Goal: Task Accomplishment & Management: Manage account settings

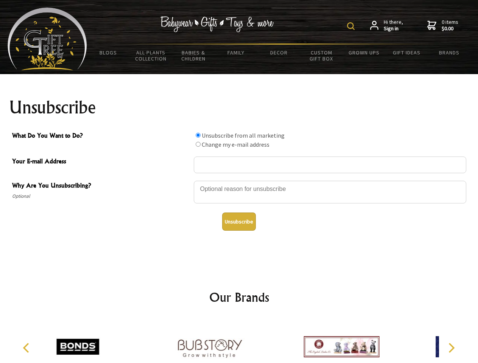
click at [352, 26] on img at bounding box center [351, 26] width 8 height 8
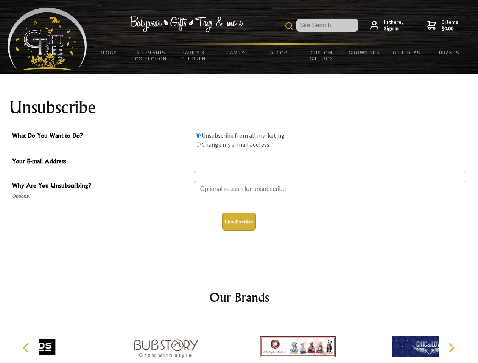
click at [239, 180] on div at bounding box center [330, 193] width 272 height 26
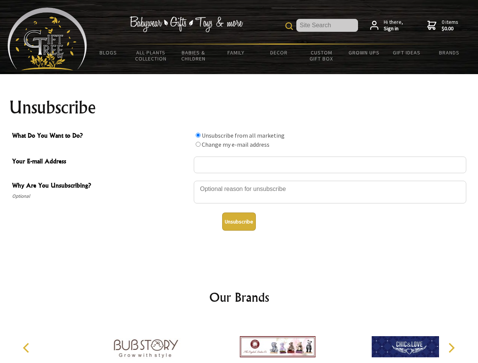
click at [198, 135] on input "What Do You Want to Do?" at bounding box center [198, 135] width 5 height 5
click at [198, 144] on input "What Do You Want to Do?" at bounding box center [198, 144] width 5 height 5
radio input "true"
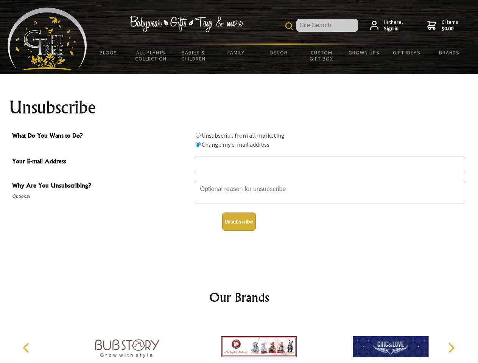
click at [239, 222] on button "Unsubscribe" at bounding box center [239, 222] width 34 height 18
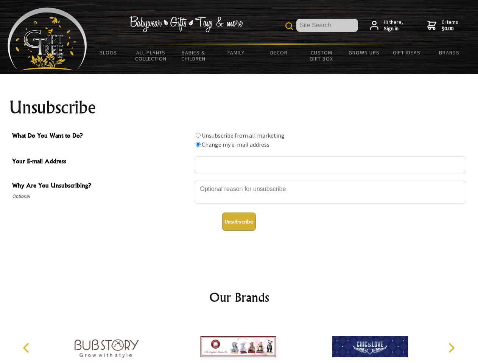
click at [27, 348] on icon "Previous" at bounding box center [27, 348] width 10 height 10
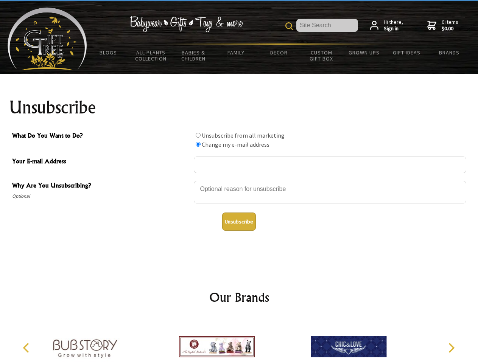
click at [451, 348] on icon "Next" at bounding box center [451, 348] width 10 height 10
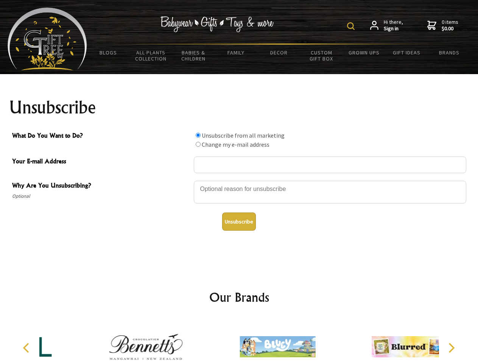
click at [352, 26] on img at bounding box center [351, 26] width 8 height 8
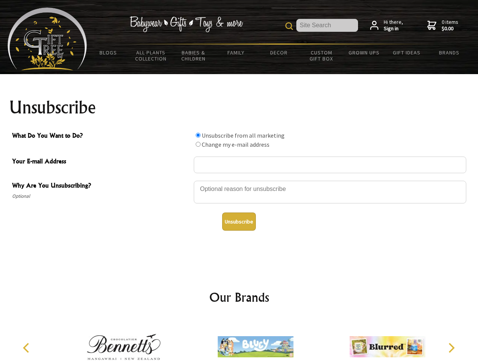
click at [239, 180] on div at bounding box center [330, 193] width 272 height 26
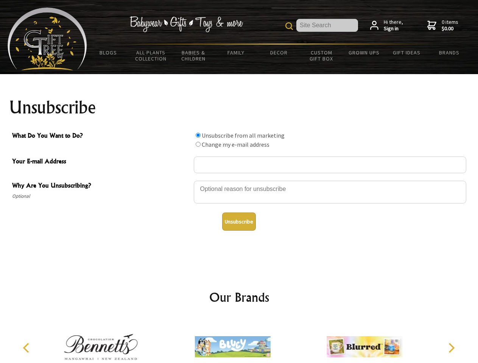
click at [198, 135] on input "What Do You Want to Do?" at bounding box center [198, 135] width 5 height 5
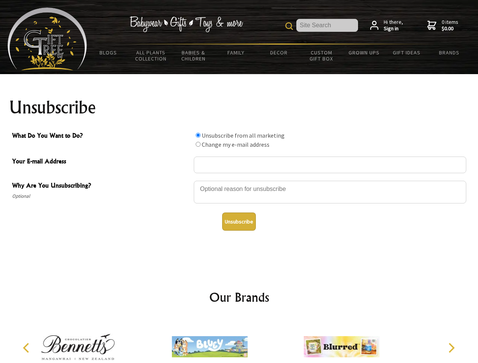
click at [198, 144] on input "What Do You Want to Do?" at bounding box center [198, 144] width 5 height 5
radio input "true"
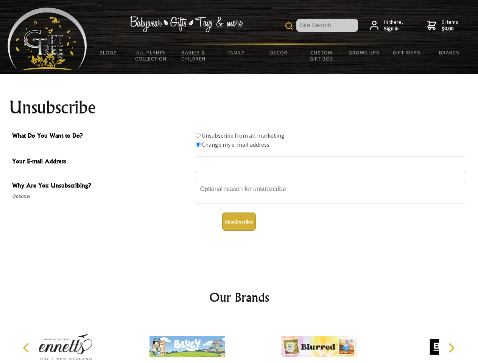
click at [239, 222] on button "Unsubscribe" at bounding box center [239, 222] width 34 height 18
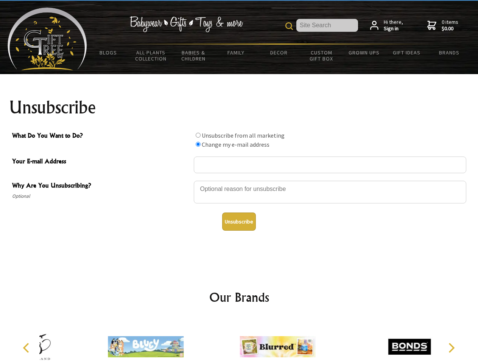
click at [239, 341] on div at bounding box center [277, 347] width 132 height 59
click at [27, 348] on icon "Previous" at bounding box center [27, 348] width 10 height 10
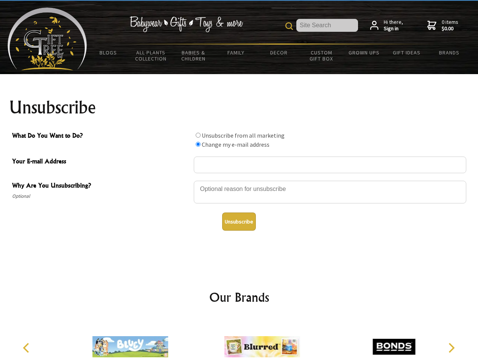
click at [451, 348] on icon "Next" at bounding box center [451, 348] width 10 height 10
